Goal: Task Accomplishment & Management: Complete application form

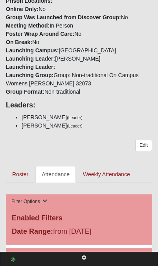
scroll to position [384, 0]
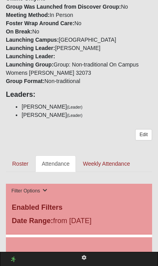
click at [50, 156] on link "Attendance" at bounding box center [55, 164] width 41 height 17
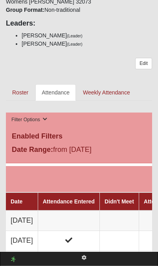
scroll to position [458, 0]
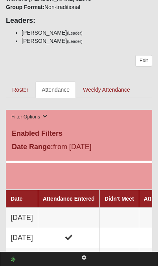
click at [66, 208] on td at bounding box center [69, 218] width 62 height 20
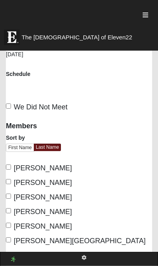
scroll to position [195, 0]
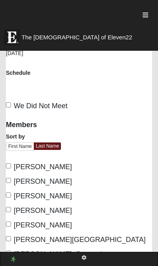
click at [11, 196] on input "[PERSON_NAME]" at bounding box center [8, 195] width 5 height 5
checkbox input "true"
click at [13, 208] on label "[PERSON_NAME]" at bounding box center [39, 211] width 66 height 11
click at [11, 208] on input "[PERSON_NAME]" at bounding box center [8, 209] width 5 height 5
checkbox input "true"
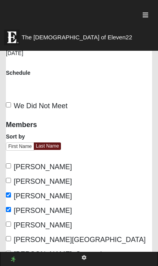
click at [13, 223] on label "[PERSON_NAME]" at bounding box center [39, 225] width 66 height 11
click at [11, 223] on input "[PERSON_NAME]" at bounding box center [8, 224] width 5 height 5
checkbox input "true"
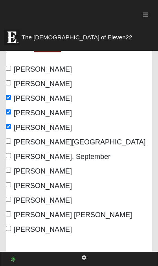
scroll to position [292, 0]
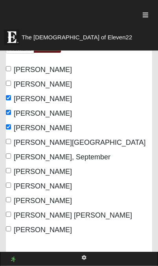
click at [14, 214] on span "[PERSON_NAME] [PERSON_NAME]" at bounding box center [73, 216] width 119 height 8
click at [11, 214] on input "[PERSON_NAME] [PERSON_NAME]" at bounding box center [8, 214] width 5 height 5
checkbox input "true"
click at [11, 227] on input "[PERSON_NAME]" at bounding box center [8, 229] width 5 height 5
checkbox input "true"
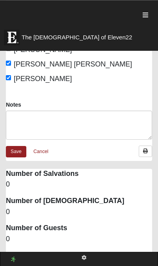
scroll to position [454, 0]
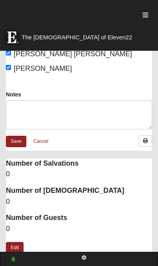
click at [15, 247] on link "Edit" at bounding box center [15, 247] width 18 height 11
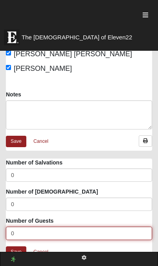
click at [19, 227] on input "0" at bounding box center [79, 233] width 147 height 13
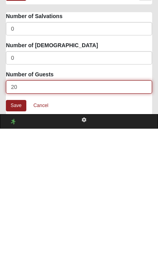
click at [23, 218] on input "20" at bounding box center [79, 224] width 147 height 13
type input "2"
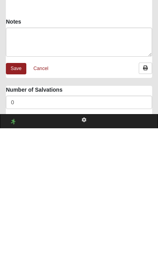
scroll to position [389, 0]
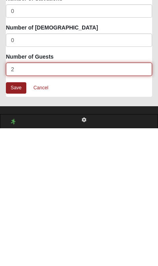
type input "2"
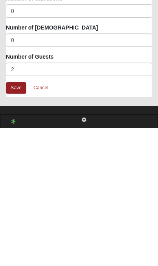
click at [18, 220] on link "Save" at bounding box center [16, 225] width 20 height 11
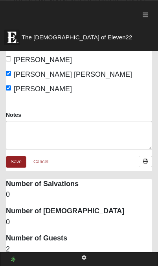
scroll to position [433, 0]
click at [14, 160] on link "Save" at bounding box center [16, 161] width 20 height 11
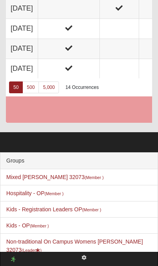
scroll to position [871, 0]
